Goal: Transaction & Acquisition: Purchase product/service

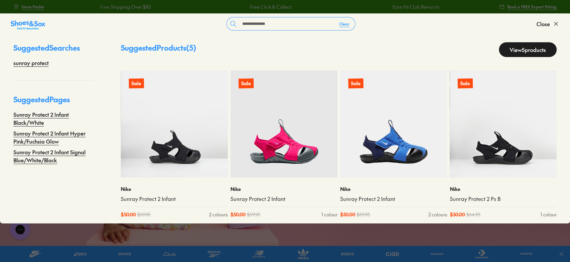
scroll to position [10, 0]
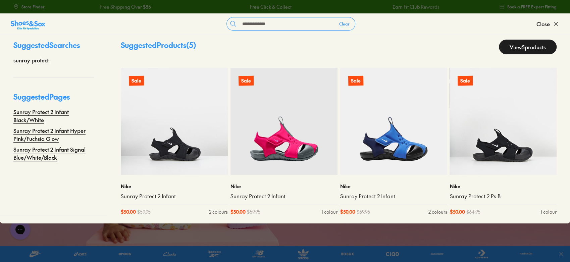
type input "**********"
click at [519, 46] on link "View 5 products" at bounding box center [528, 47] width 58 height 15
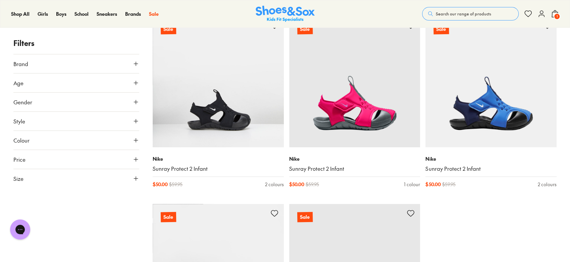
scroll to position [68, 0]
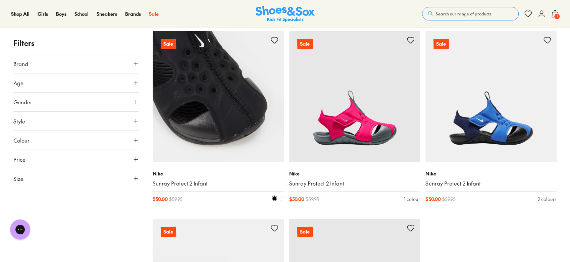
click at [243, 142] on img at bounding box center [218, 96] width 131 height 131
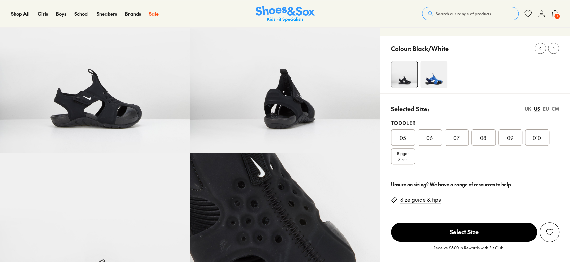
select select "*"
click at [458, 140] on span "07" at bounding box center [456, 137] width 6 height 8
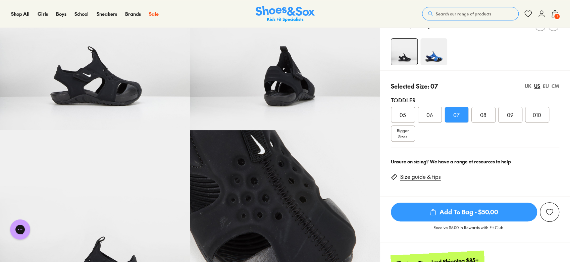
scroll to position [108, 0]
